Goal: Task Accomplishment & Management: Use online tool/utility

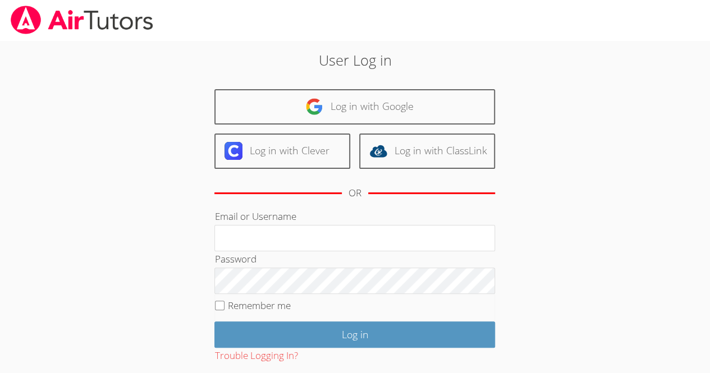
scroll to position [62, 0]
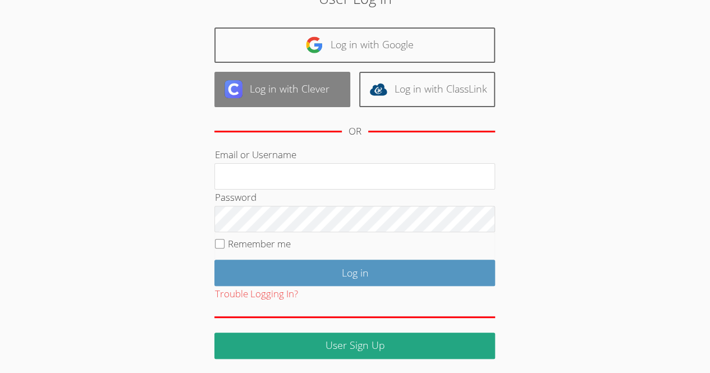
click at [238, 105] on link "Log in with Clever" at bounding box center [283, 89] width 136 height 35
click at [237, 96] on img at bounding box center [234, 89] width 18 height 18
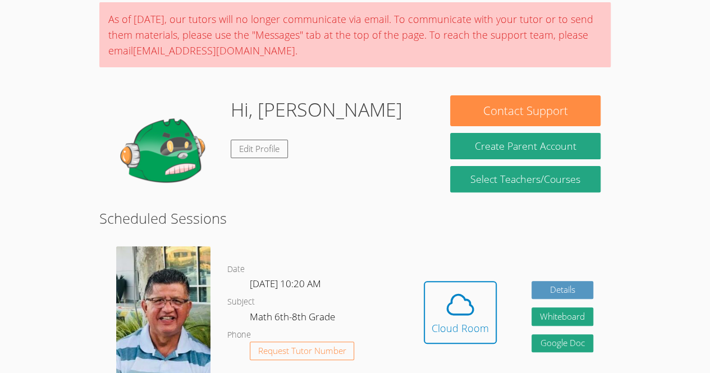
scroll to position [87, 0]
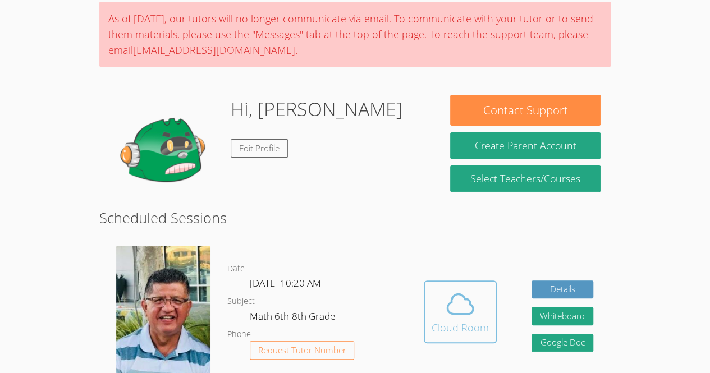
click at [482, 317] on span at bounding box center [460, 304] width 57 height 31
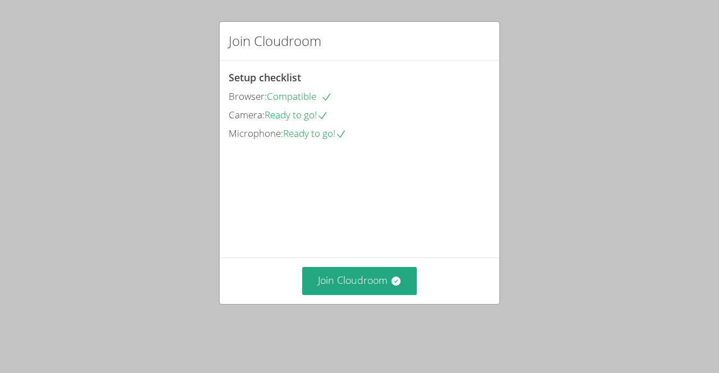
click at [376, 304] on div "Join Cloudroom" at bounding box center [360, 281] width 280 height 46
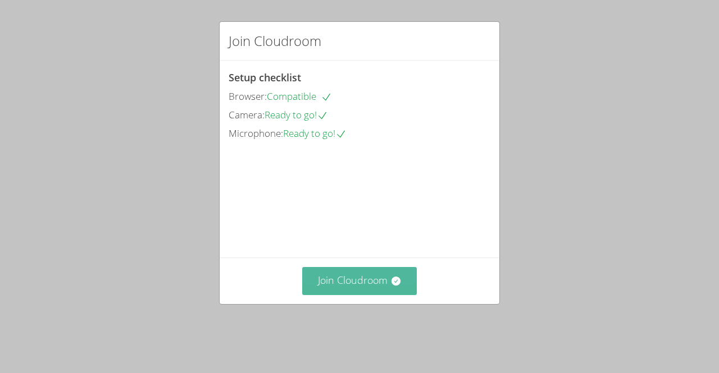
click at [381, 295] on button "Join Cloudroom" at bounding box center [359, 281] width 115 height 28
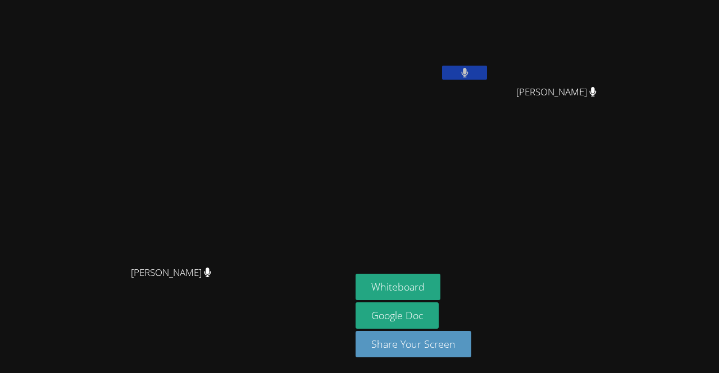
click at [487, 72] on button at bounding box center [464, 73] width 45 height 14
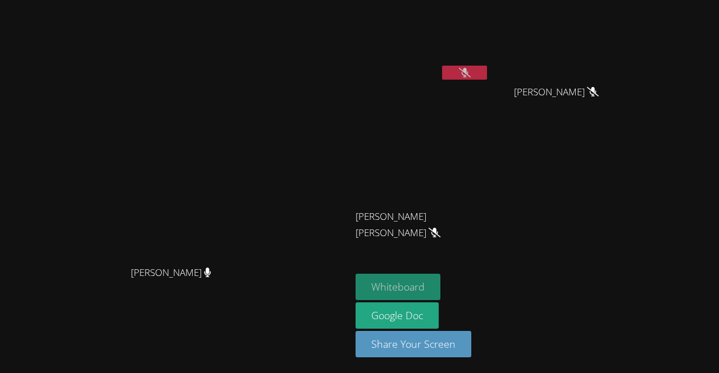
click at [440, 280] on button "Whiteboard" at bounding box center [397, 287] width 85 height 26
click at [440, 285] on button "Whiteboard" at bounding box center [397, 287] width 85 height 26
click at [440, 281] on button "Whiteboard" at bounding box center [397, 287] width 85 height 26
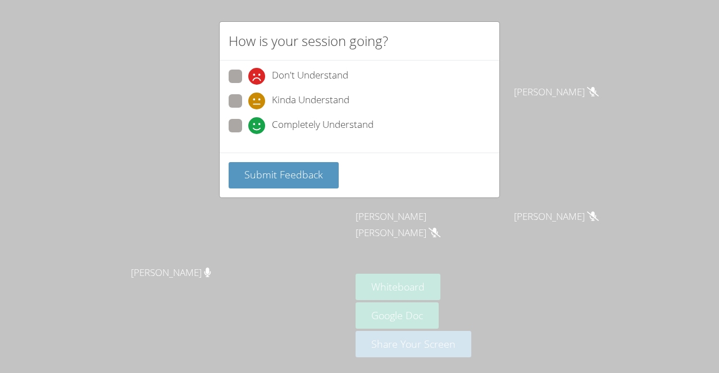
click at [307, 121] on span "Completely Understand" at bounding box center [323, 125] width 102 height 17
click at [258, 121] on input "Completely Understand" at bounding box center [253, 124] width 10 height 10
radio input "true"
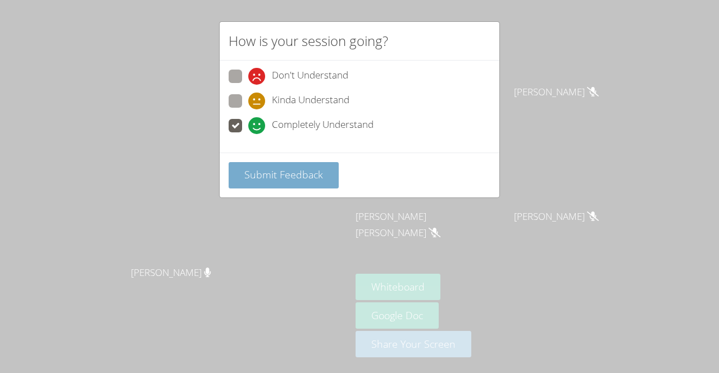
click at [285, 178] on span "Submit Feedback" at bounding box center [283, 174] width 79 height 13
